Goal: Task Accomplishment & Management: Use online tool/utility

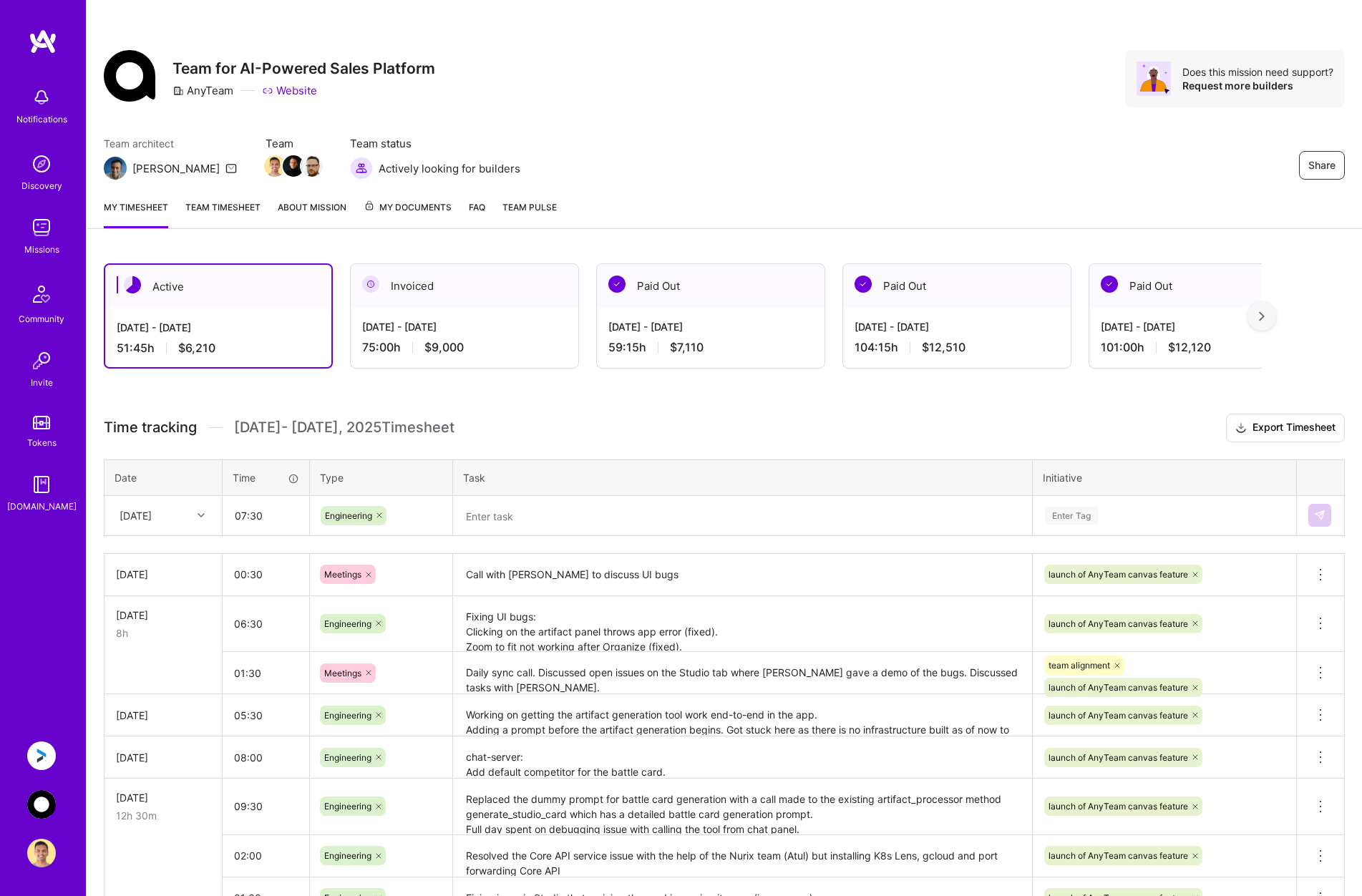
click at [535, 517] on textarea at bounding box center [743, 516] width 576 height 38
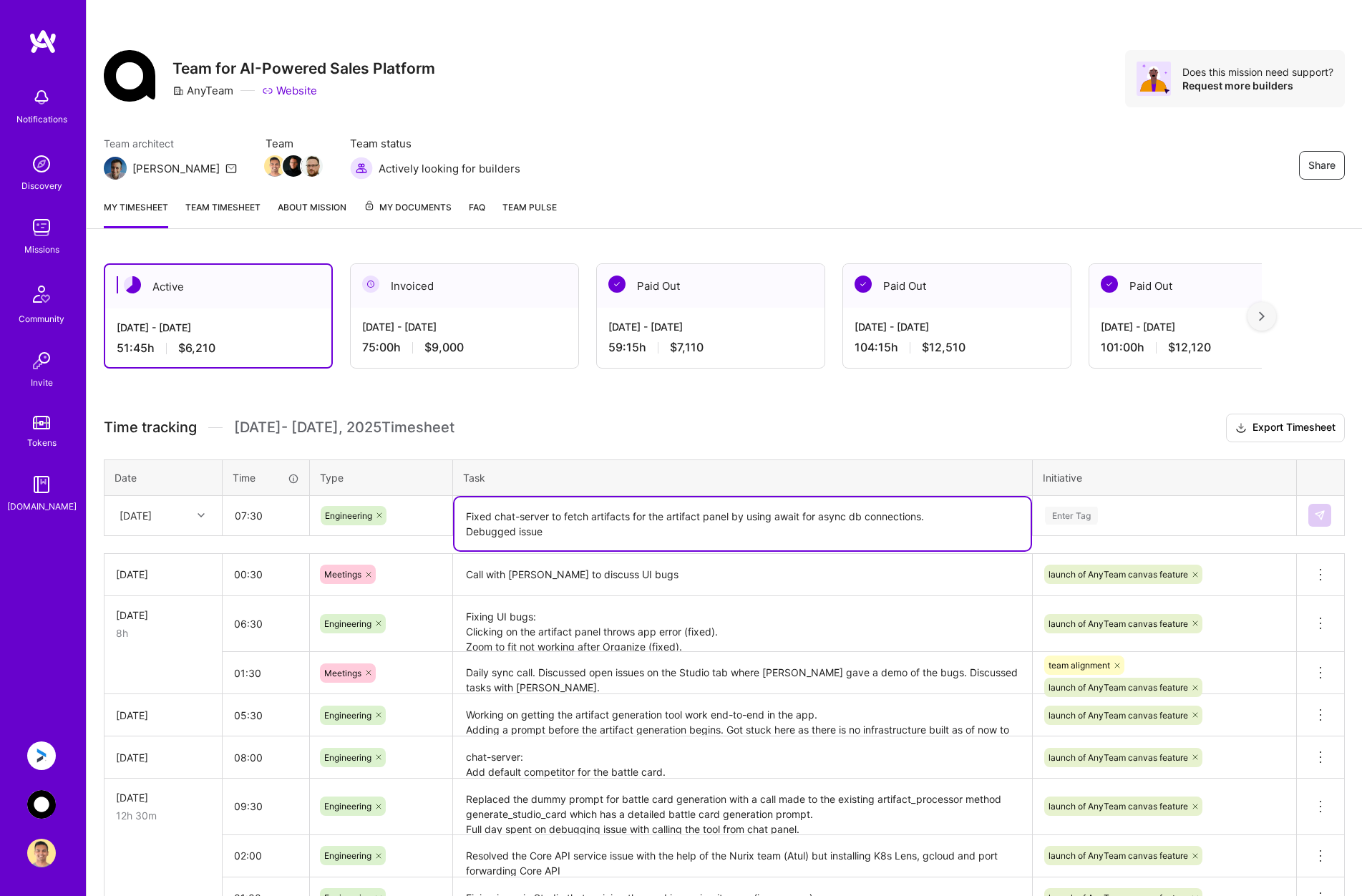
click at [552, 536] on textarea "Fixed chat-server to fetch artifacts for the artifact panel by using await for …" at bounding box center [743, 524] width 576 height 53
type textarea "Fixed chat-server to fetch artifacts for the artifact panel by using await for …"
click at [1136, 506] on div "Enter Tag" at bounding box center [1165, 516] width 262 height 37
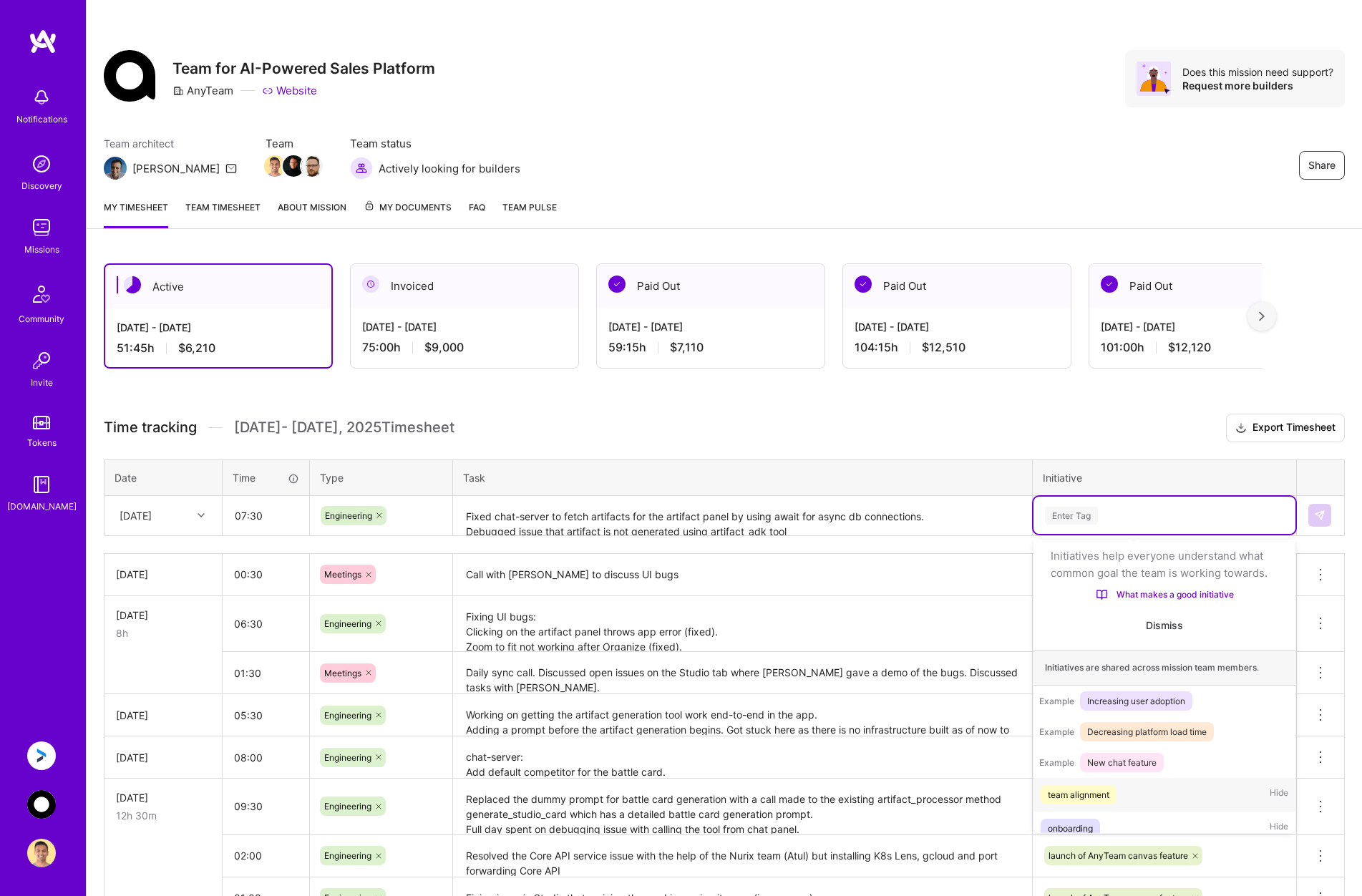
scroll to position [45, 0]
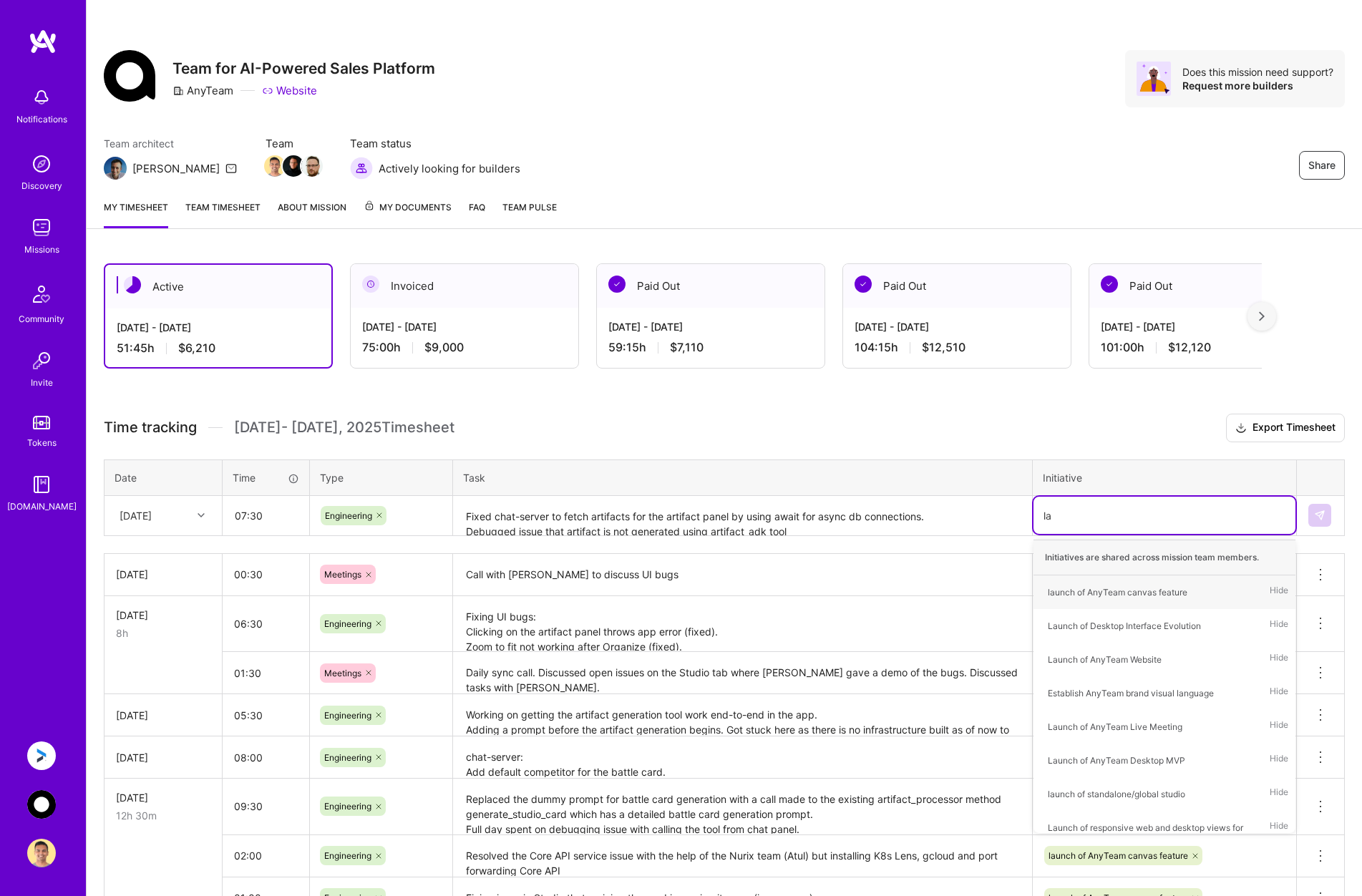
type input "[PERSON_NAME]"
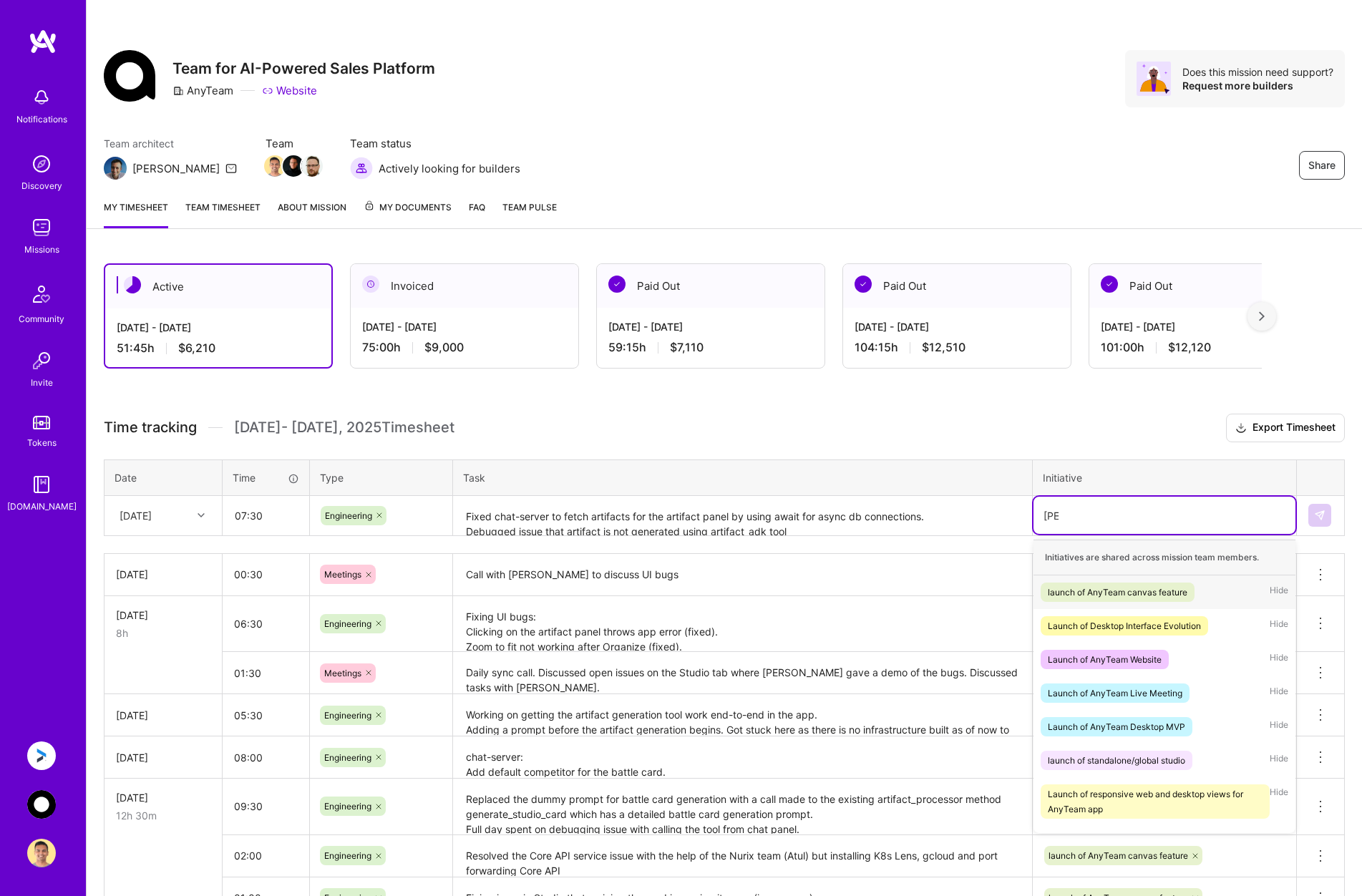
click at [1144, 592] on div "launch of AnyTeam canvas feature" at bounding box center [1117, 592] width 139 height 15
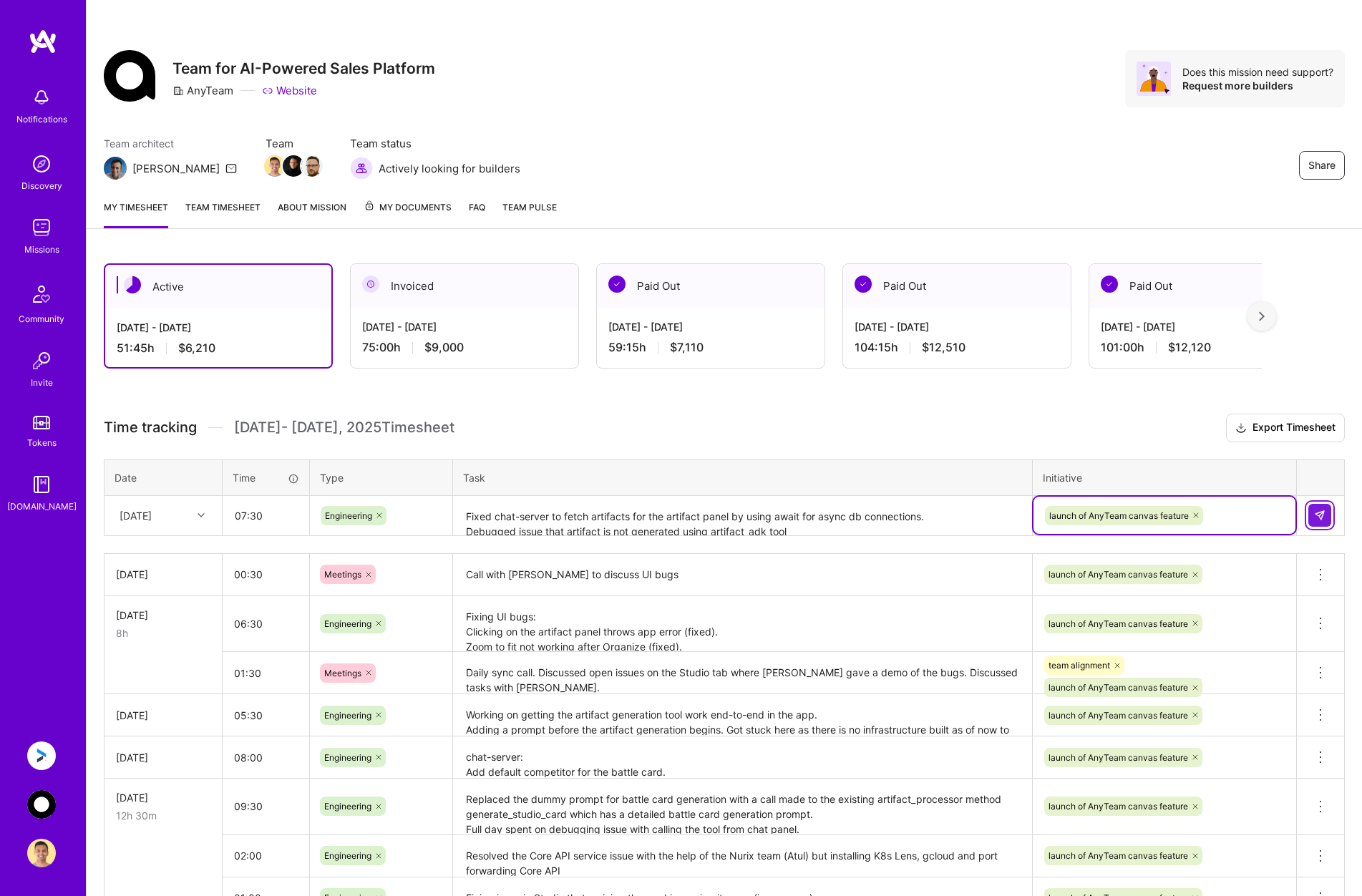
click at [1322, 514] on img at bounding box center [1319, 515] width 12 height 12
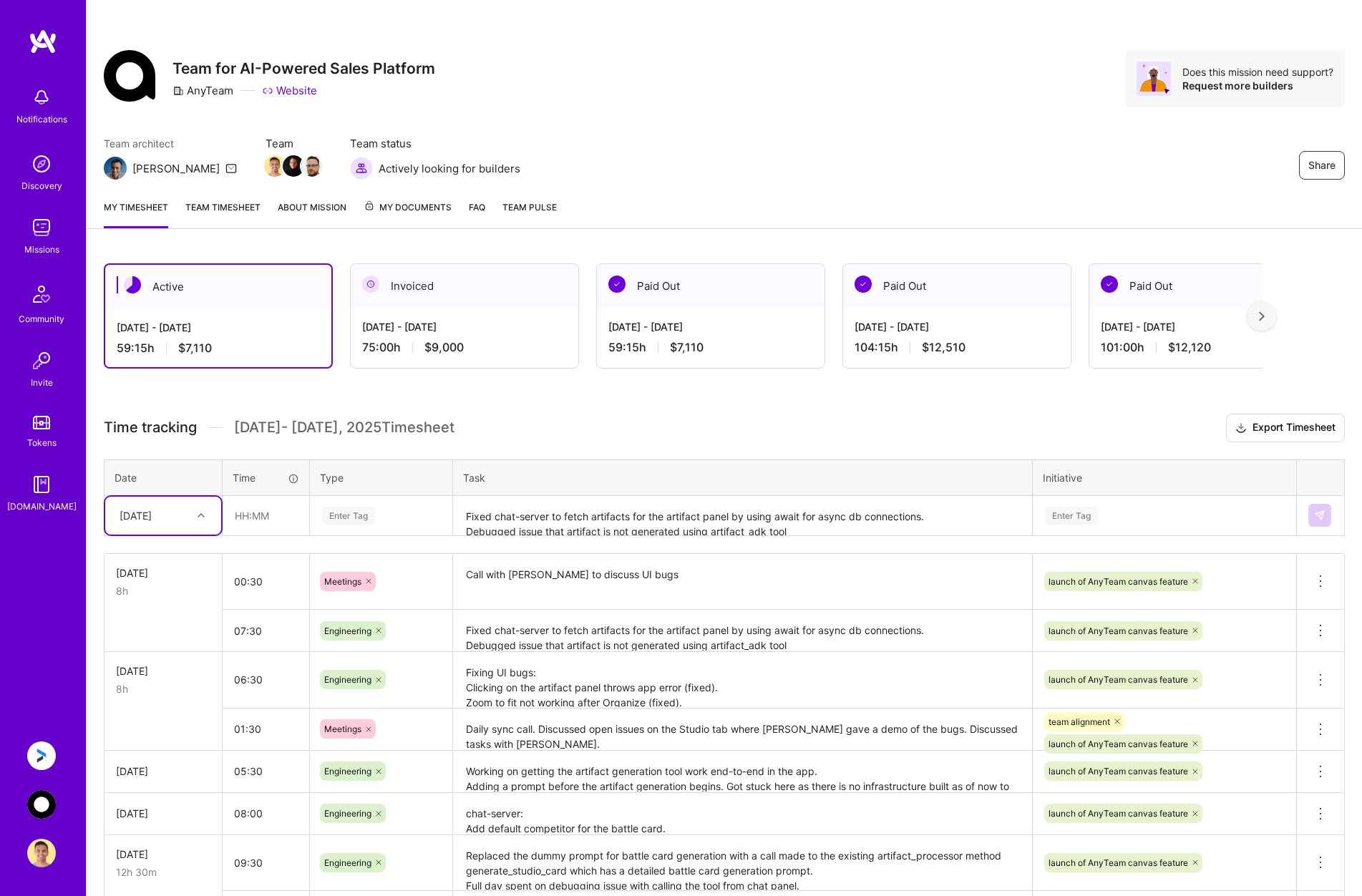
click at [54, 750] on img at bounding box center [41, 756] width 29 height 29
